Goal: Find specific page/section: Find specific page/section

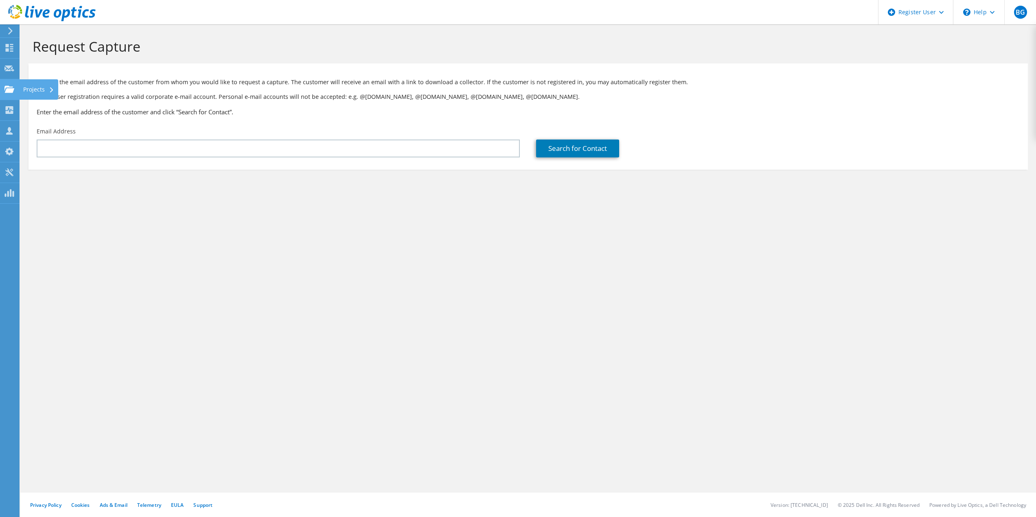
click at [13, 88] on icon at bounding box center [9, 89] width 10 height 8
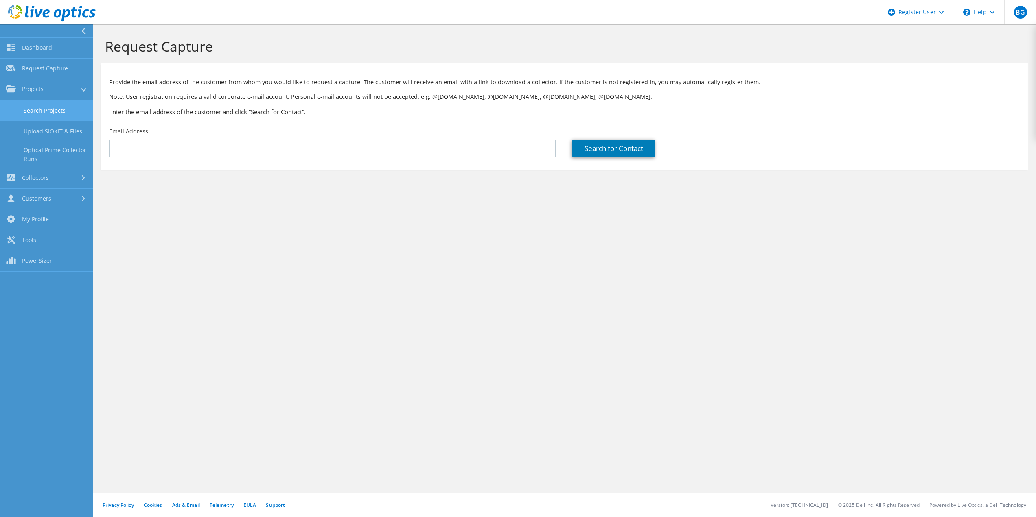
click at [69, 111] on link "Search Projects" at bounding box center [46, 110] width 93 height 21
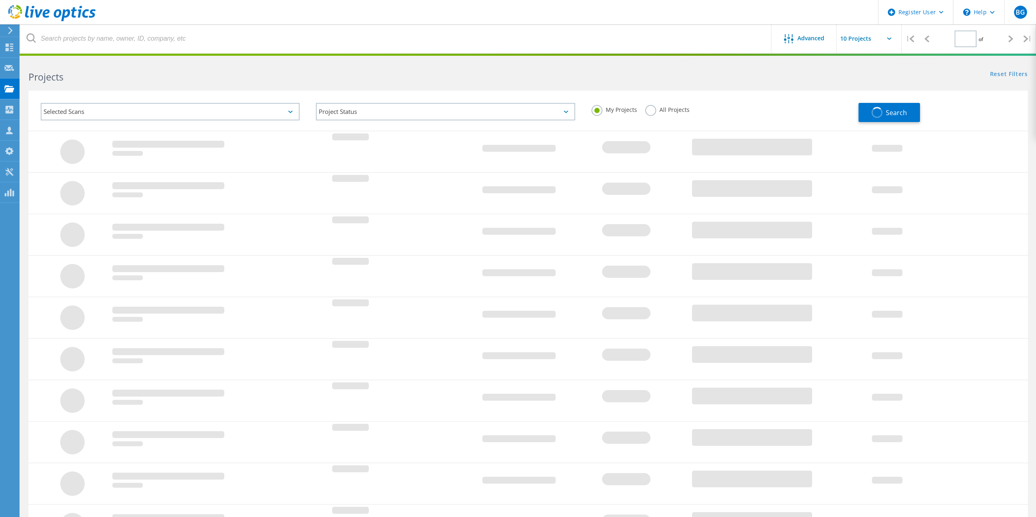
type input "1"
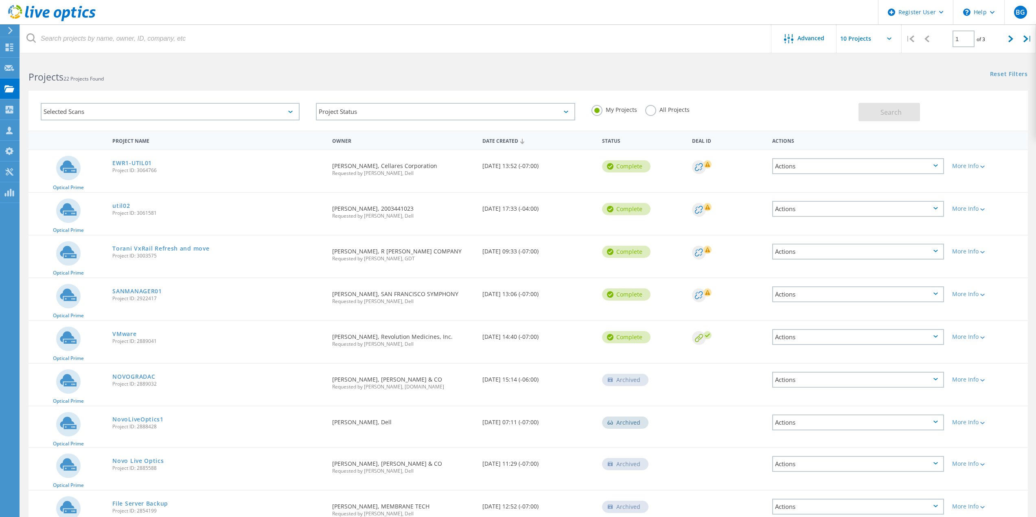
click at [305, 340] on span "Project ID: 2889041" at bounding box center [218, 341] width 212 height 5
click at [298, 297] on span "Project ID: 2922417" at bounding box center [218, 298] width 212 height 5
click at [286, 255] on span "Project ID: 3003575" at bounding box center [218, 255] width 212 height 5
click at [288, 221] on div "util02 Project ID: 3061581" at bounding box center [218, 208] width 220 height 31
click at [655, 107] on label "All Projects" at bounding box center [667, 109] width 44 height 8
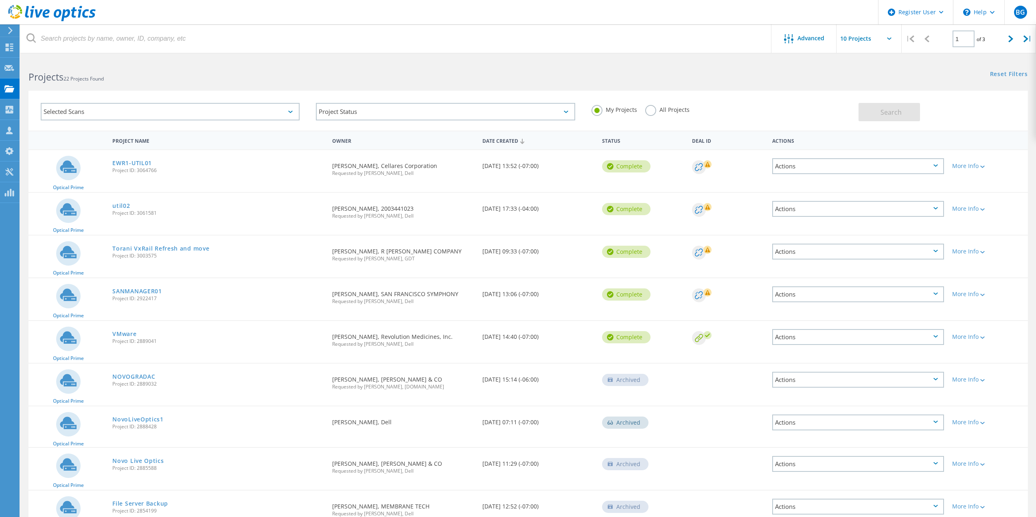
click at [0, 0] on input "All Projects" at bounding box center [0, 0] width 0 height 0
click at [596, 107] on label "My Projects" at bounding box center [614, 109] width 46 height 8
click at [0, 0] on input "My Projects" at bounding box center [0, 0] width 0 height 0
